Goal: Task Accomplishment & Management: Manage account settings

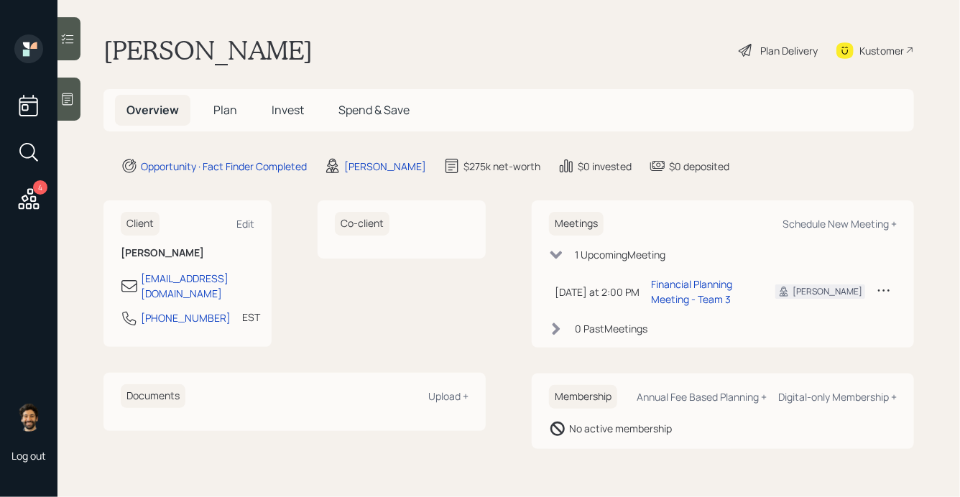
click at [885, 293] on icon at bounding box center [883, 290] width 14 height 14
click at [804, 333] on div "Cancel" at bounding box center [838, 332] width 103 height 14
